Goal: Task Accomplishment & Management: Manage account settings

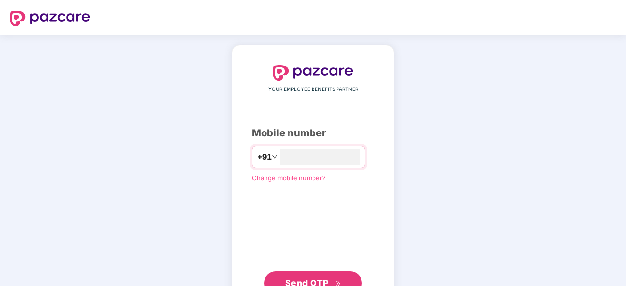
type input "**********"
click at [322, 276] on button "Send OTP" at bounding box center [313, 283] width 98 height 24
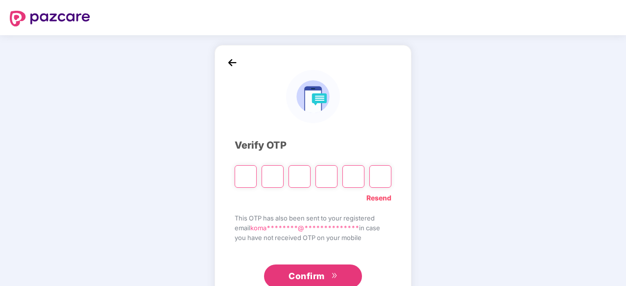
type input "*"
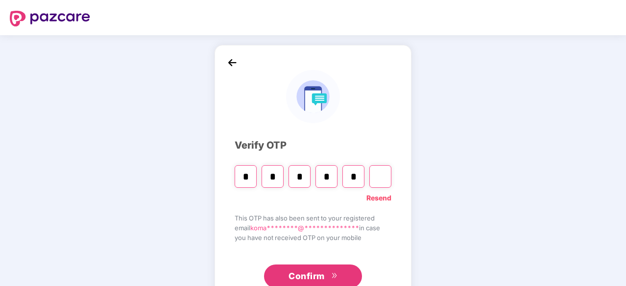
type input "*"
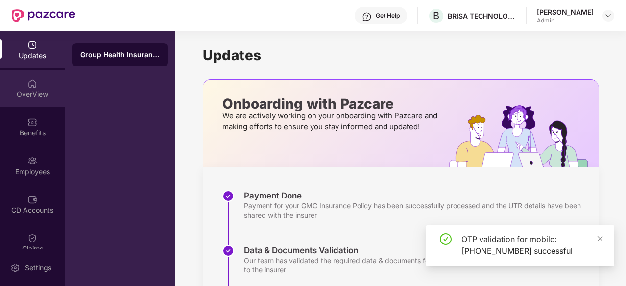
click at [31, 88] on img at bounding box center [32, 84] width 10 height 10
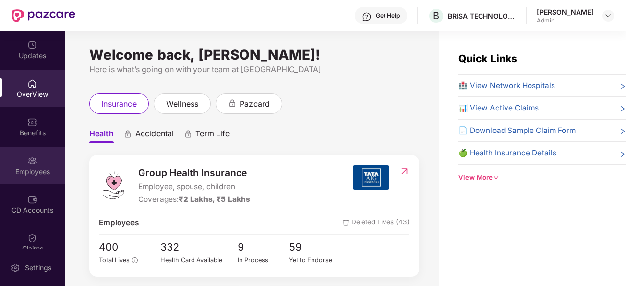
click at [45, 170] on div "Employees" at bounding box center [32, 172] width 65 height 10
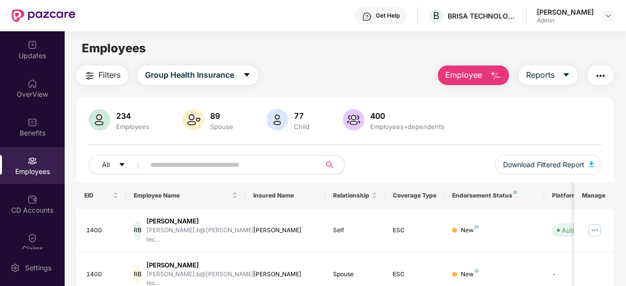
click at [306, 160] on input "text" at bounding box center [228, 165] width 157 height 15
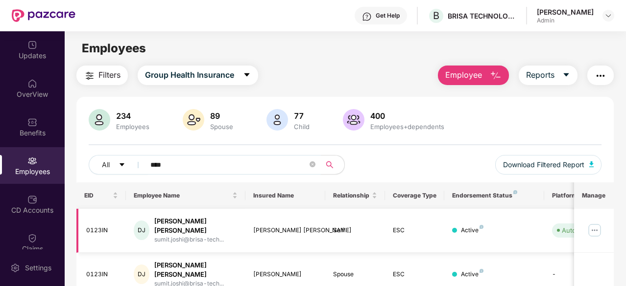
type input "****"
click at [181, 221] on div "[PERSON_NAME] [PERSON_NAME]" at bounding box center [195, 226] width 83 height 19
click at [597, 228] on img at bounding box center [595, 231] width 16 height 16
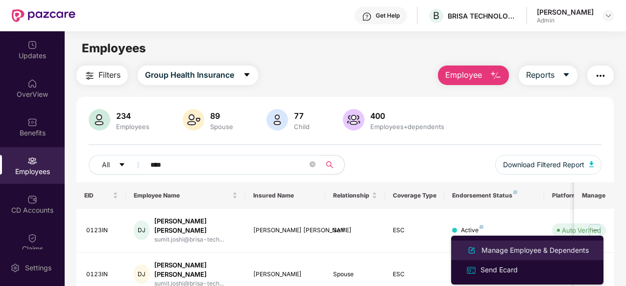
click at [535, 251] on div "Manage Employee & Dependents" at bounding box center [534, 250] width 111 height 11
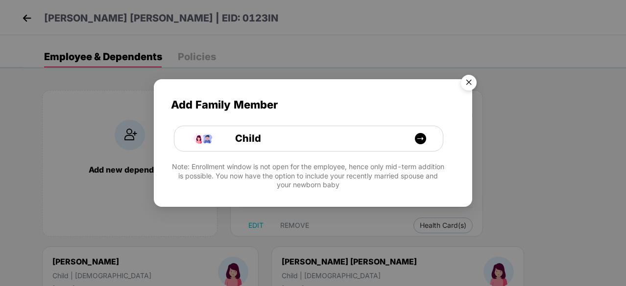
click at [467, 79] on img "Close" at bounding box center [468, 84] width 27 height 27
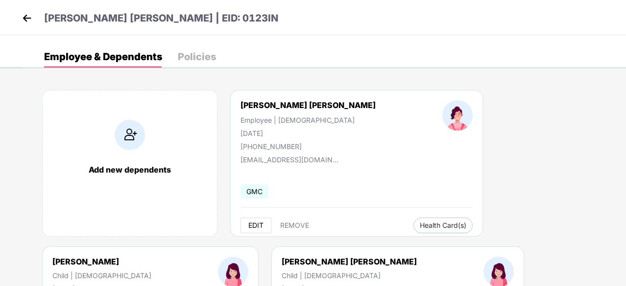
click at [252, 223] on span "EDIT" at bounding box center [255, 226] width 15 height 8
select select "******"
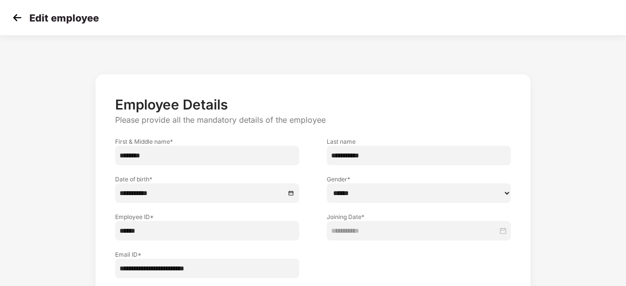
drag, startPoint x: 153, startPoint y: 269, endPoint x: 86, endPoint y: 268, distance: 67.1
click at [86, 268] on div "**********" at bounding box center [312, 213] width 521 height 287
click at [621, 117] on div "**********" at bounding box center [313, 198] width 626 height 316
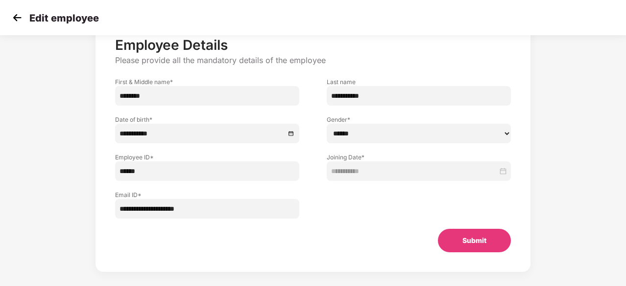
scroll to position [70, 0]
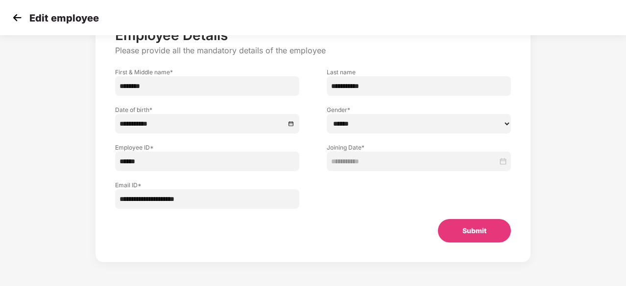
click at [129, 198] on input "**********" at bounding box center [207, 199] width 184 height 20
click at [145, 202] on input "**********" at bounding box center [207, 199] width 184 height 20
drag, startPoint x: 235, startPoint y: 197, endPoint x: 63, endPoint y: 213, distance: 173.6
click at [63, 213] on div "**********" at bounding box center [312, 143] width 521 height 287
paste input "*******"
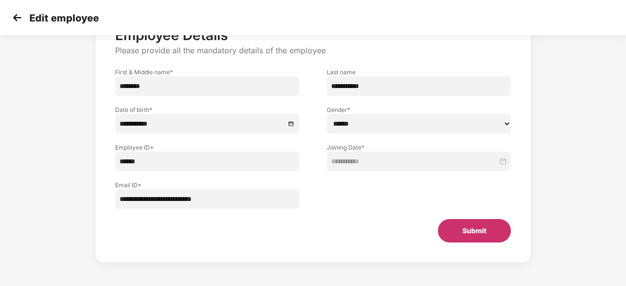
type input "**********"
click at [476, 221] on button "Submit" at bounding box center [474, 231] width 73 height 24
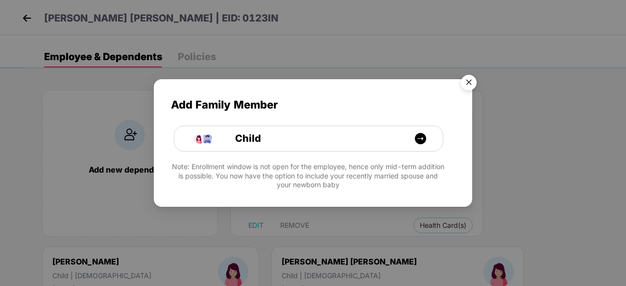
click at [466, 84] on img "Close" at bounding box center [468, 84] width 27 height 27
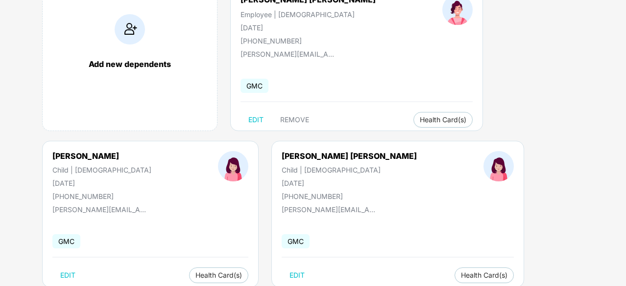
scroll to position [26, 0]
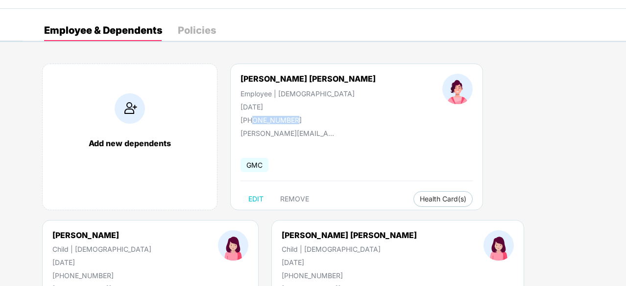
drag, startPoint x: 292, startPoint y: 118, endPoint x: 252, endPoint y: 118, distance: 39.7
click at [252, 118] on div "[PHONE_NUMBER]" at bounding box center [307, 120] width 135 height 8
copy div "7829222167"
click at [413, 192] on button "Health Card(s)" at bounding box center [442, 199] width 59 height 16
click at [449, 220] on img at bounding box center [449, 219] width 10 height 10
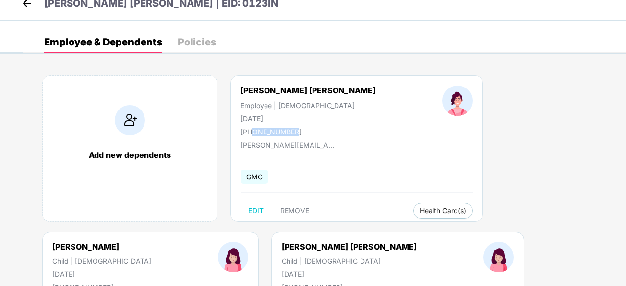
scroll to position [14, 0]
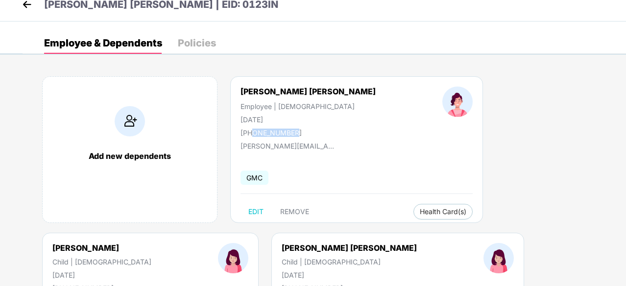
click at [22, 5] on img at bounding box center [27, 4] width 15 height 15
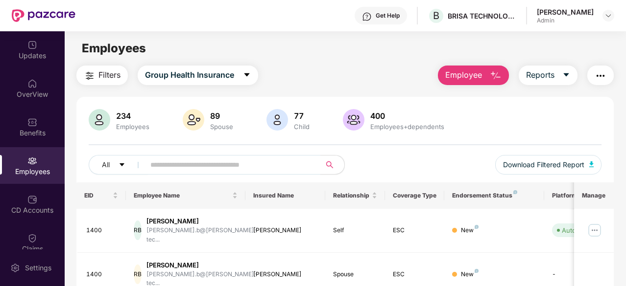
click at [598, 16] on div "[PERSON_NAME] Admin" at bounding box center [575, 15] width 77 height 17
click at [605, 14] on img at bounding box center [608, 16] width 8 height 8
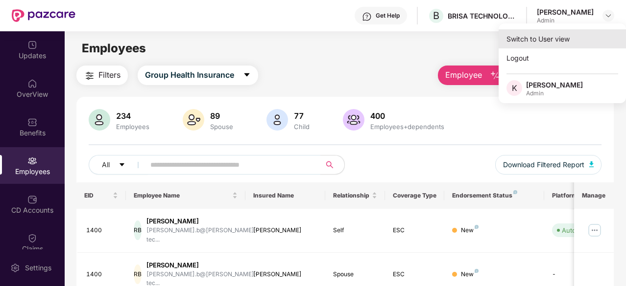
click at [557, 38] on div "Switch to User view" at bounding box center [561, 38] width 127 height 19
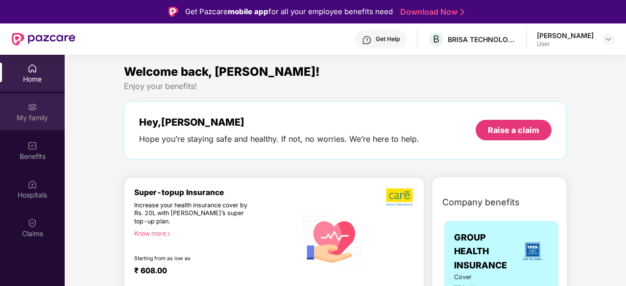
click at [36, 106] on img at bounding box center [32, 107] width 10 height 10
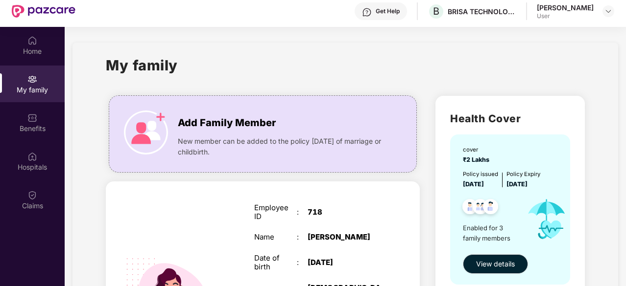
scroll to position [55, 0]
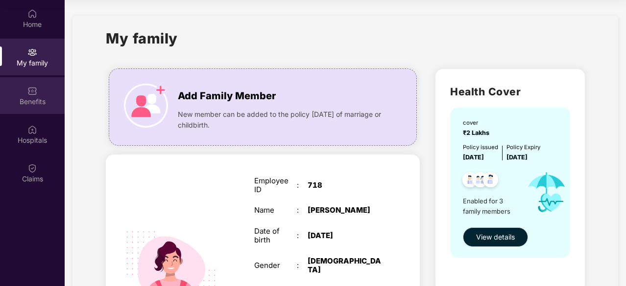
click at [27, 93] on img at bounding box center [32, 91] width 10 height 10
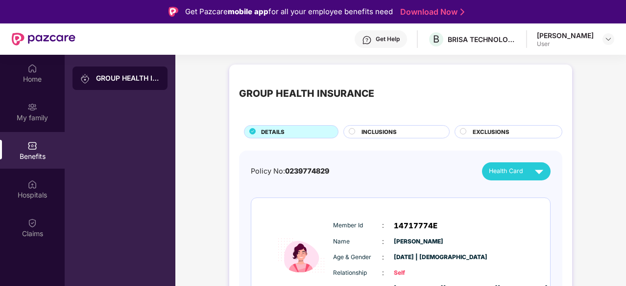
scroll to position [55, 0]
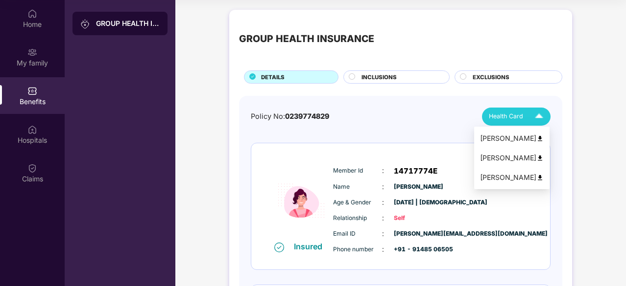
click at [534, 116] on img at bounding box center [538, 116] width 17 height 17
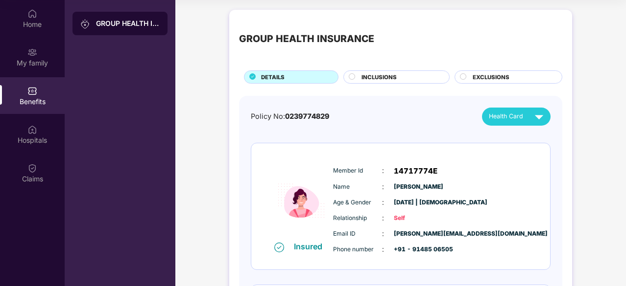
click at [349, 74] on circle at bounding box center [352, 76] width 6 height 6
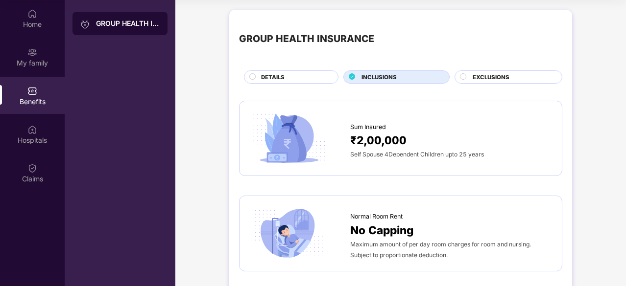
click at [476, 77] on span "EXCLUSIONS" at bounding box center [490, 77] width 37 height 9
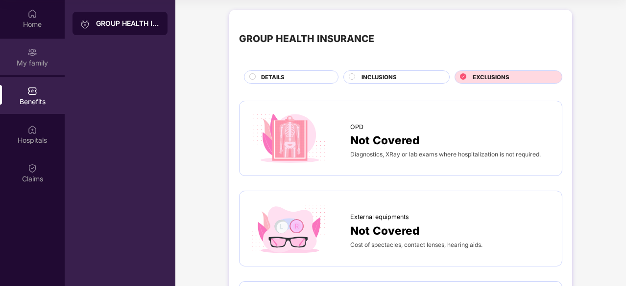
click at [30, 57] on div "My family" at bounding box center [32, 57] width 65 height 37
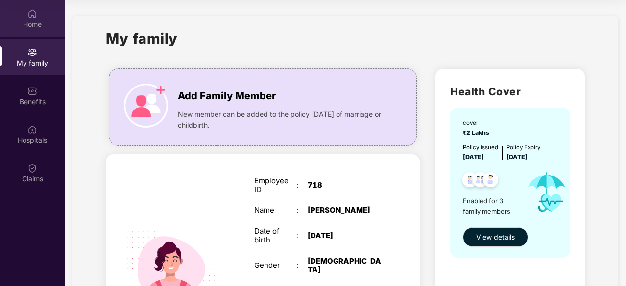
click at [32, 26] on div "Home" at bounding box center [32, 25] width 65 height 10
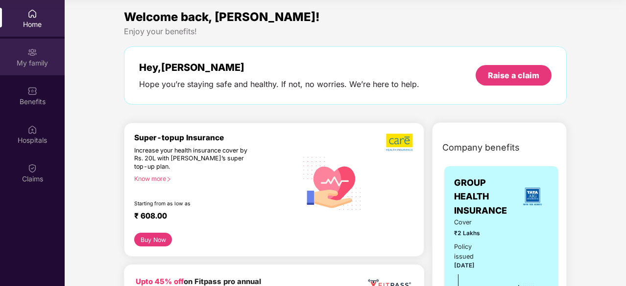
click at [28, 65] on div "My family" at bounding box center [32, 63] width 65 height 10
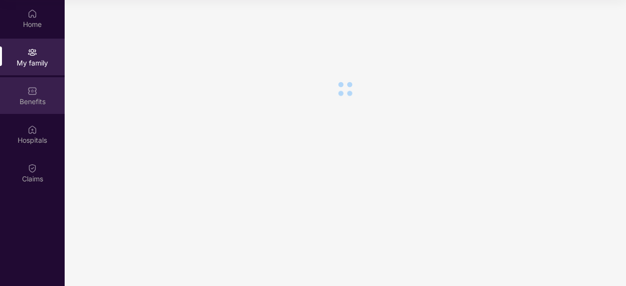
click at [32, 91] on img at bounding box center [32, 91] width 10 height 10
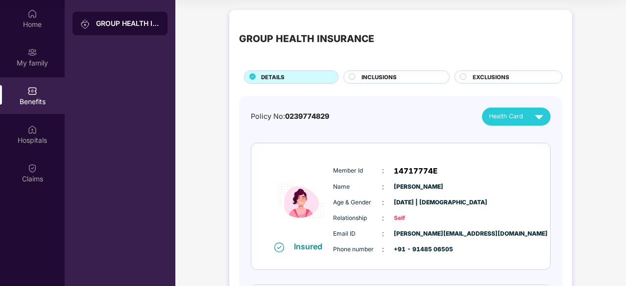
click at [440, 77] on div "INCLUSIONS" at bounding box center [400, 78] width 88 height 10
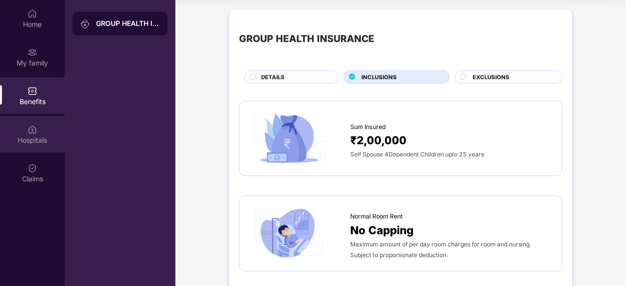
click at [50, 135] on div "Hospitals" at bounding box center [32, 134] width 65 height 37
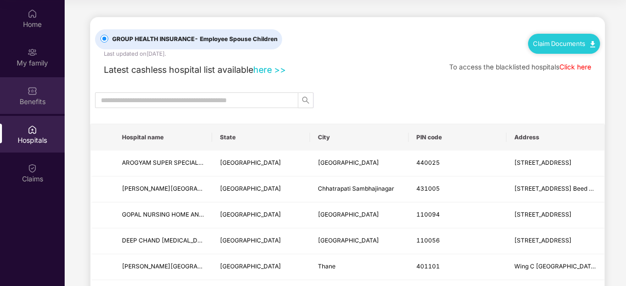
click at [40, 97] on div "Benefits" at bounding box center [32, 102] width 65 height 10
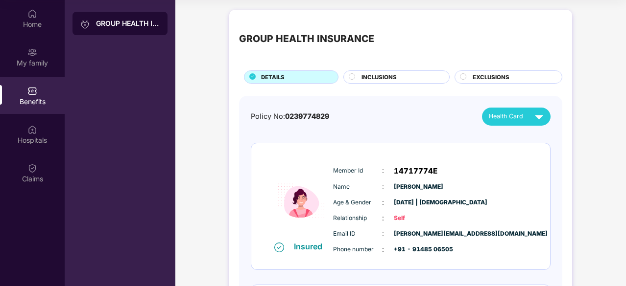
click at [351, 77] on circle at bounding box center [352, 76] width 6 height 6
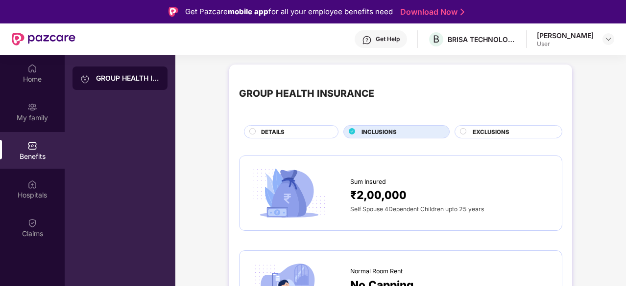
scroll to position [55, 0]
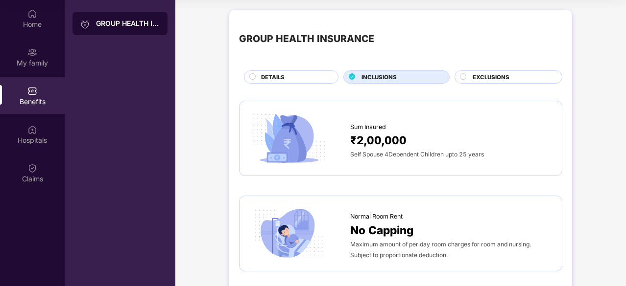
click at [504, 76] on span "EXCLUSIONS" at bounding box center [490, 77] width 37 height 9
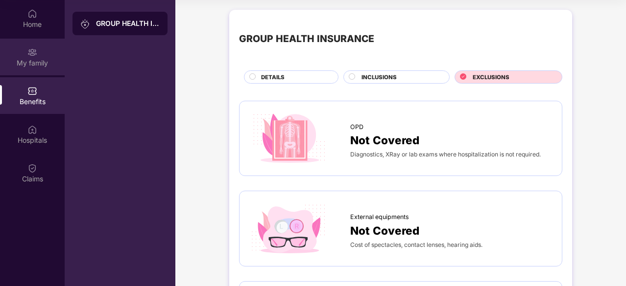
click at [32, 55] on img at bounding box center [32, 52] width 10 height 10
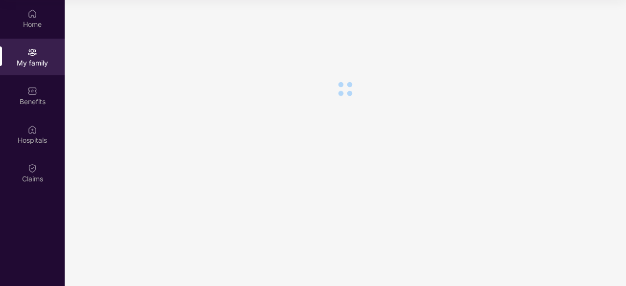
click at [32, 18] on img at bounding box center [32, 14] width 10 height 10
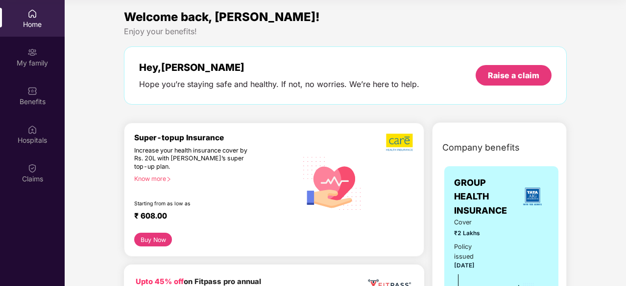
click at [32, 19] on div "Home" at bounding box center [32, 18] width 65 height 37
click at [27, 62] on div "My family" at bounding box center [32, 63] width 65 height 10
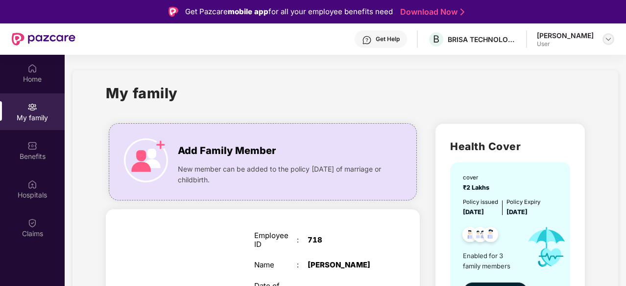
click at [605, 40] on img at bounding box center [608, 39] width 8 height 8
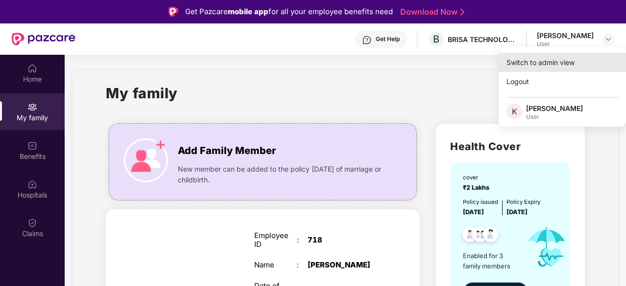
click at [553, 56] on div "Switch to admin view" at bounding box center [561, 62] width 127 height 19
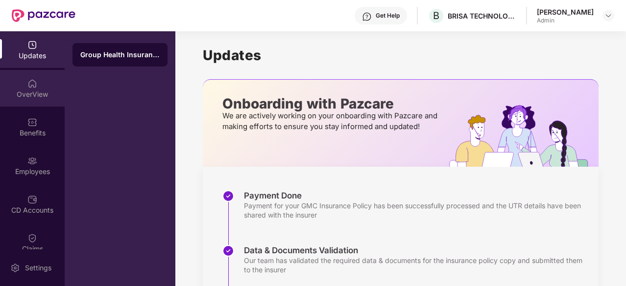
click at [27, 79] on img at bounding box center [32, 84] width 10 height 10
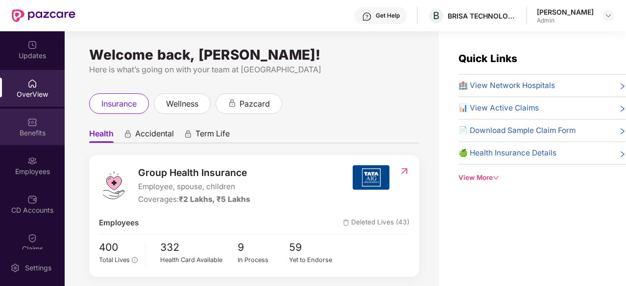
click at [40, 130] on div "Benefits" at bounding box center [32, 133] width 65 height 10
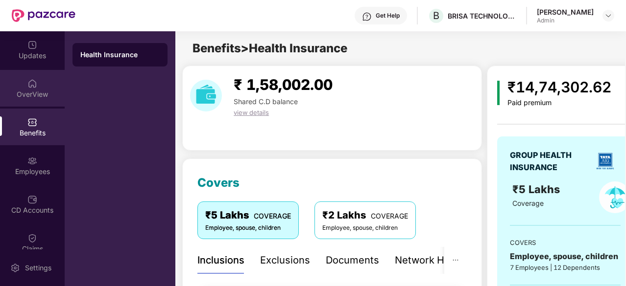
click at [36, 82] on div "OverView" at bounding box center [32, 88] width 65 height 37
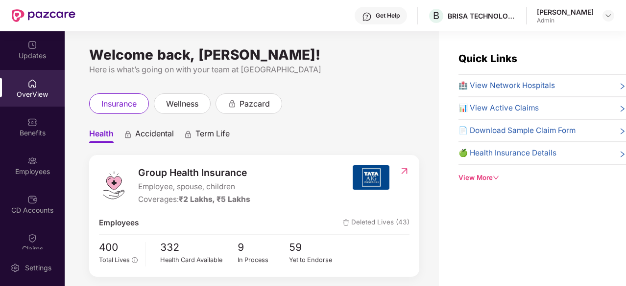
click at [26, 54] on div "Updates" at bounding box center [32, 56] width 65 height 10
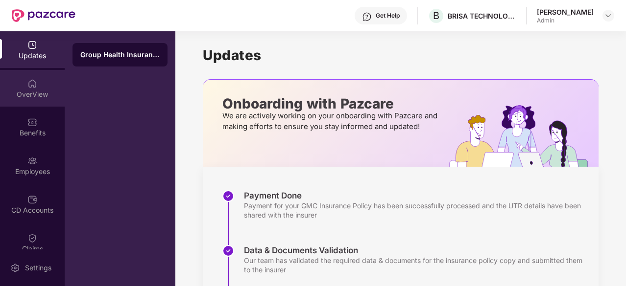
click at [25, 100] on div "OverView" at bounding box center [32, 88] width 65 height 37
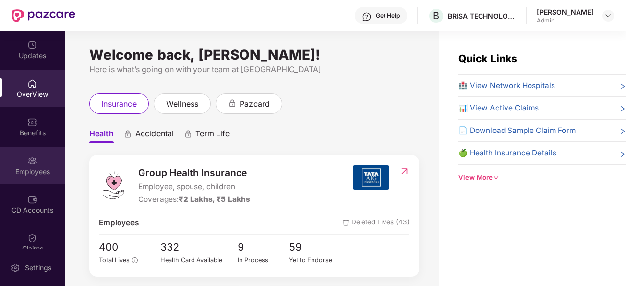
click at [32, 152] on div "Employees" at bounding box center [32, 165] width 65 height 37
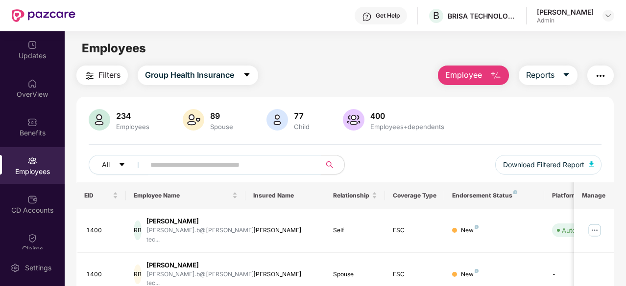
click at [212, 171] on input "text" at bounding box center [228, 165] width 157 height 15
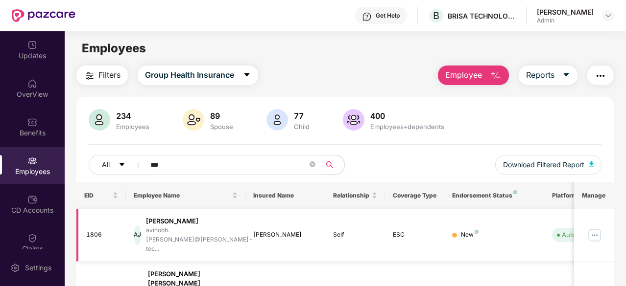
type input "***"
click at [186, 222] on div "[PERSON_NAME]" at bounding box center [199, 221] width 107 height 9
